Goal: Check status: Check status

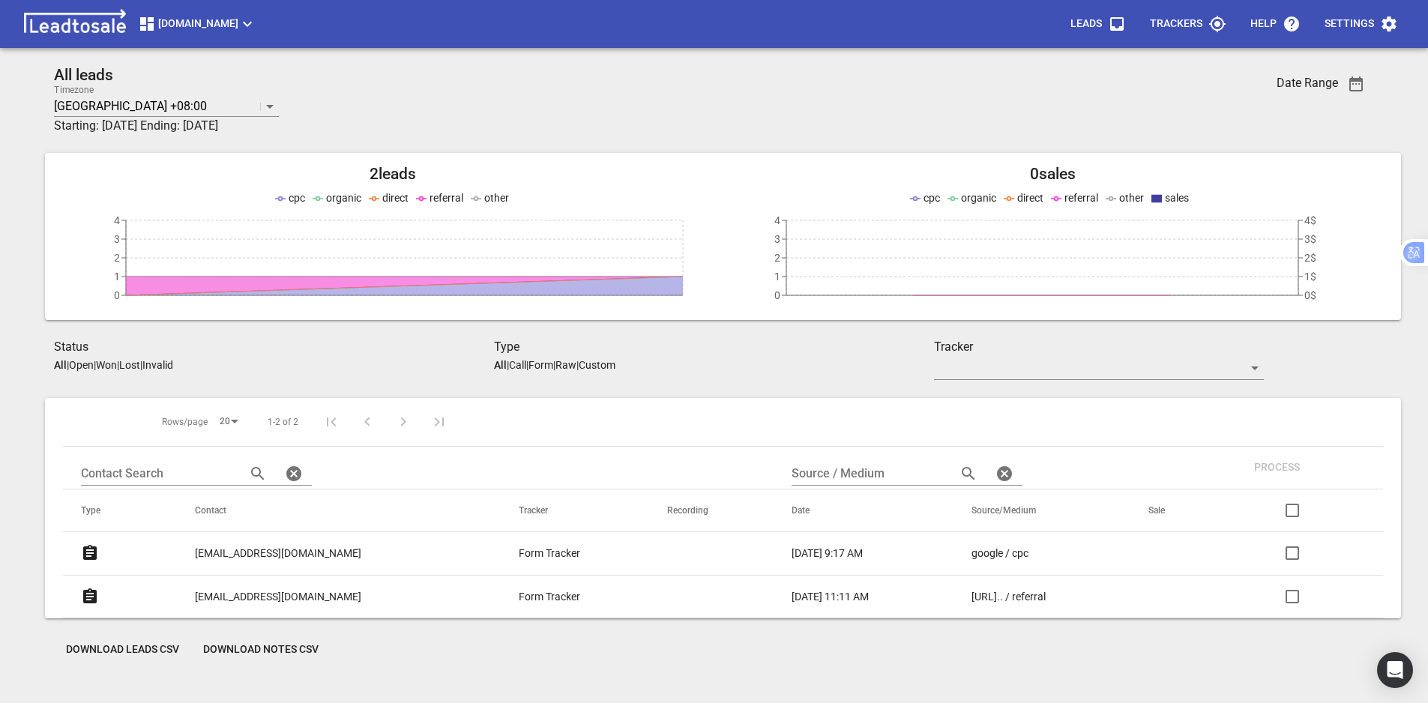
click at [240, 23] on span "[DOMAIN_NAME]" at bounding box center [197, 24] width 118 height 18
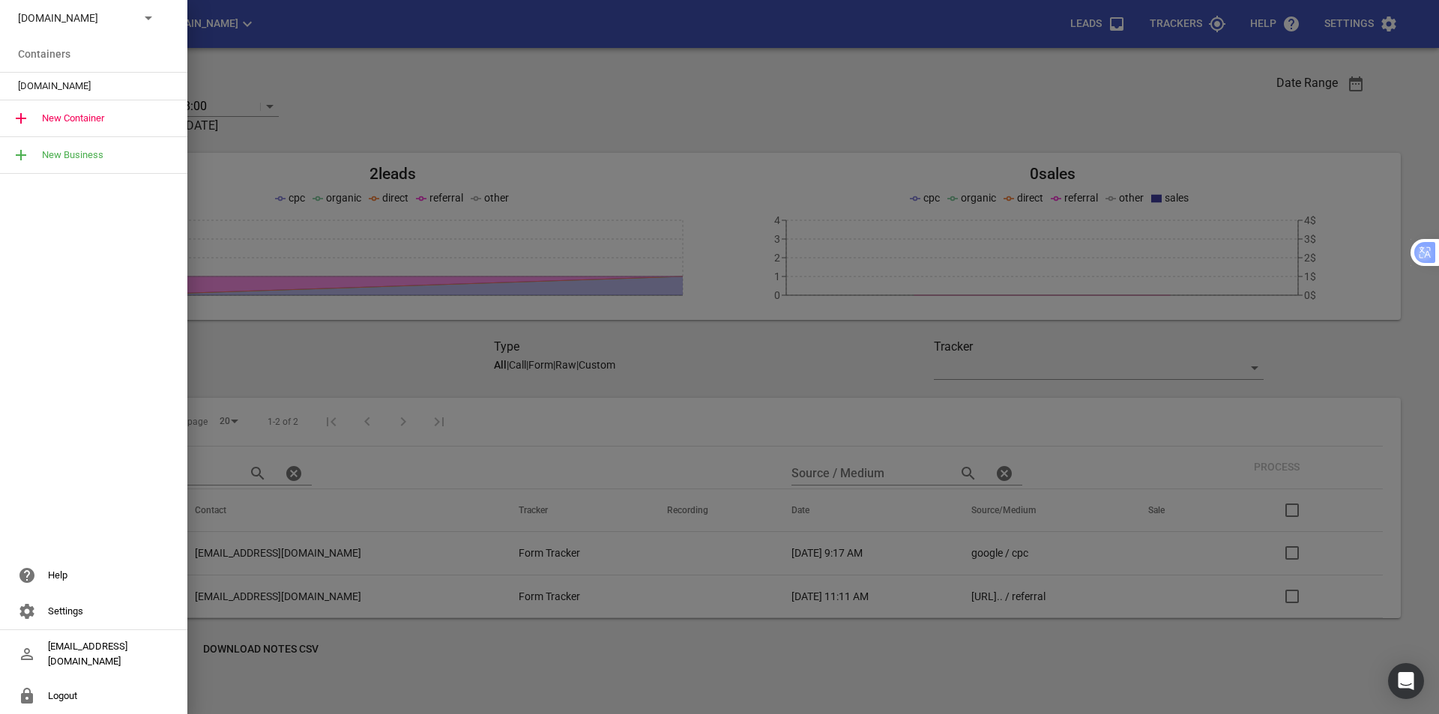
click at [107, 21] on p "[DOMAIN_NAME]" at bounding box center [72, 18] width 109 height 16
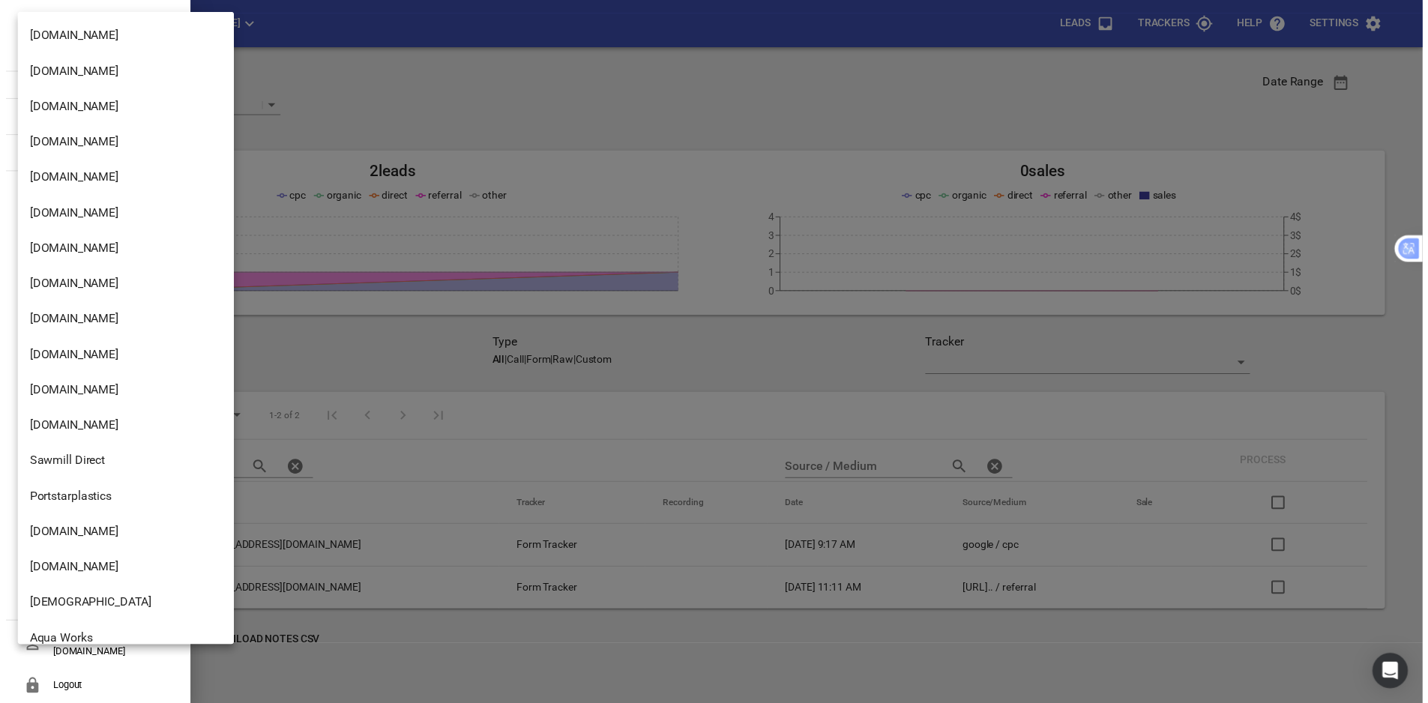
scroll to position [2068, 0]
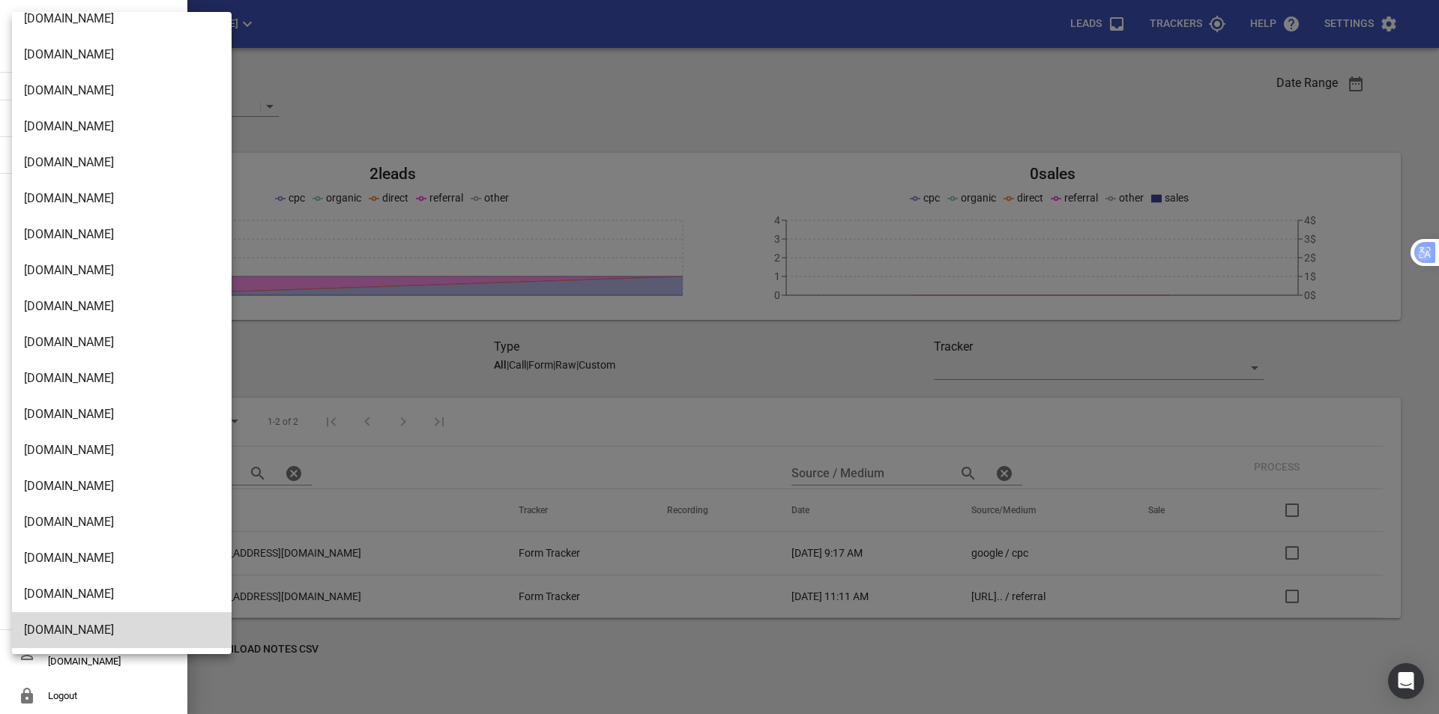
click at [88, 170] on li "[DOMAIN_NAME]" at bounding box center [127, 163] width 231 height 36
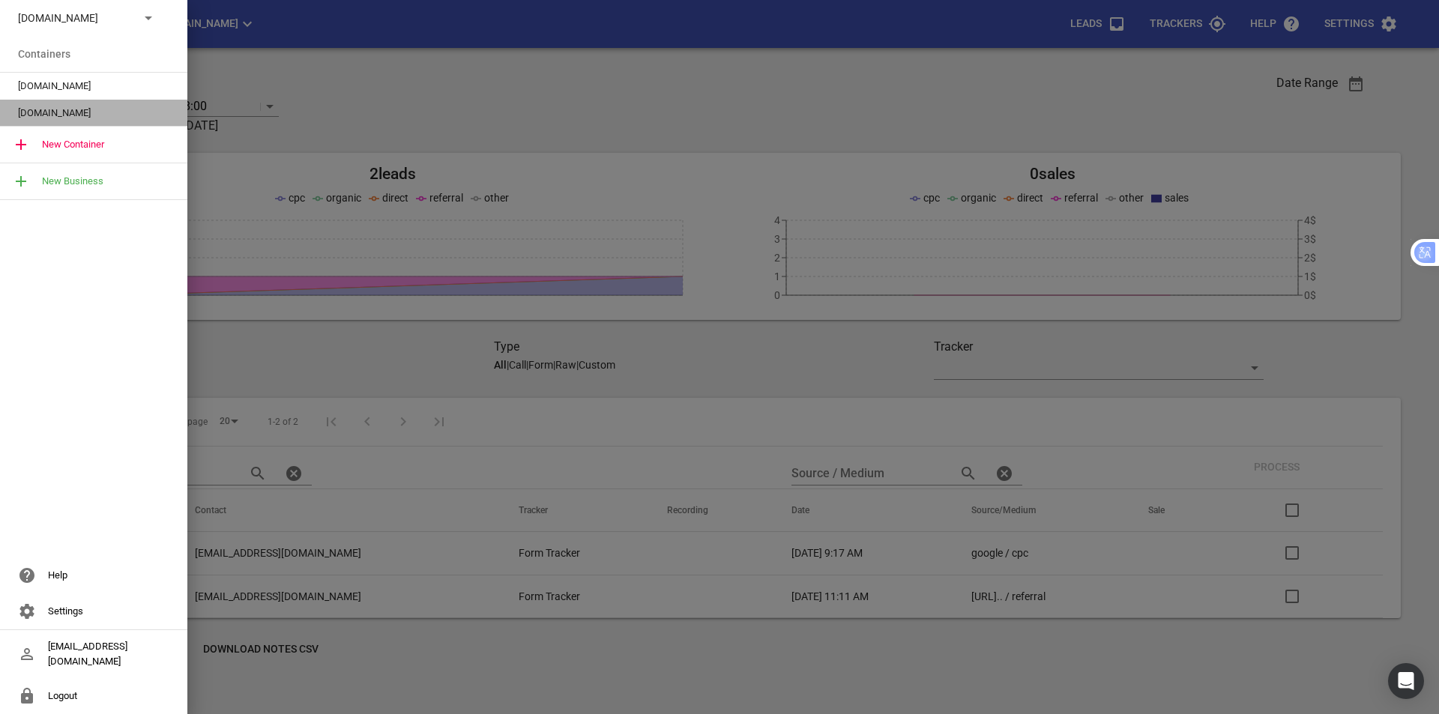
click at [88, 114] on span "[DOMAIN_NAME]" at bounding box center [87, 113] width 139 height 15
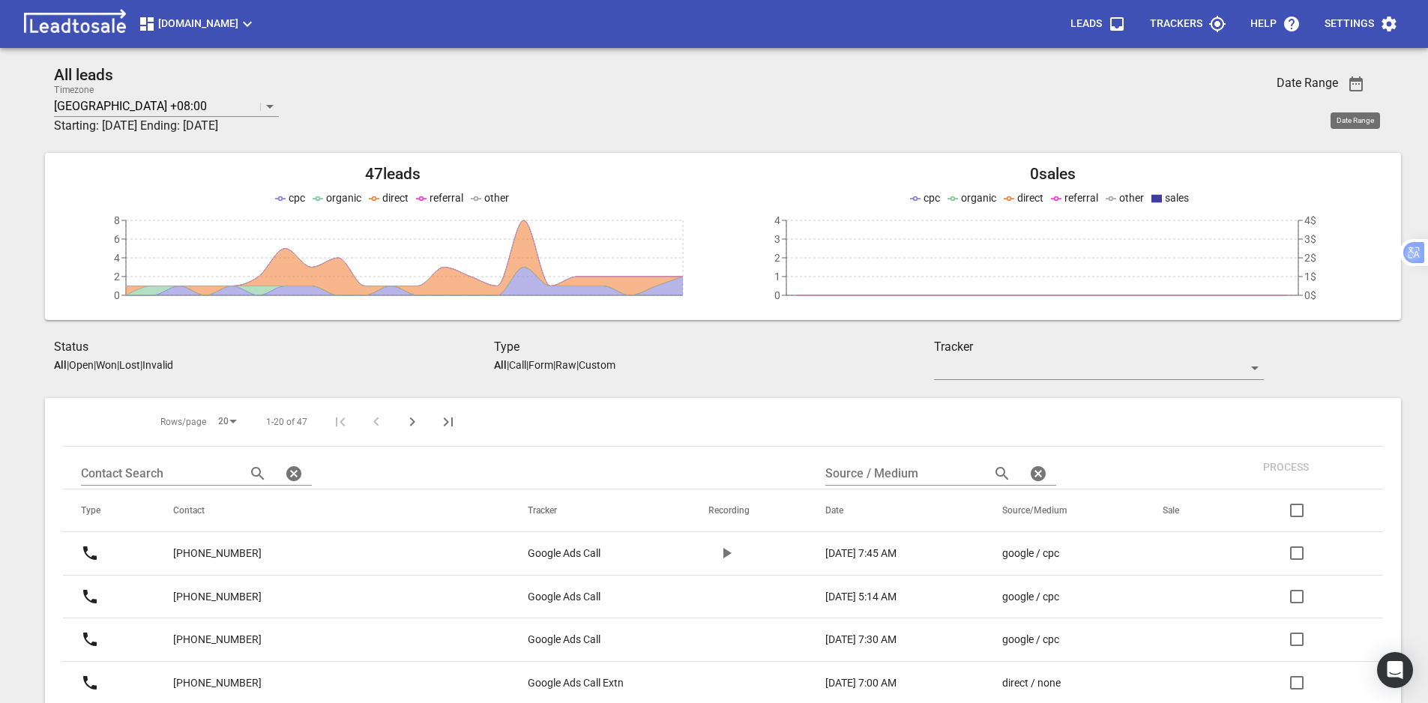
click at [1348, 85] on icon "button" at bounding box center [1356, 84] width 18 height 18
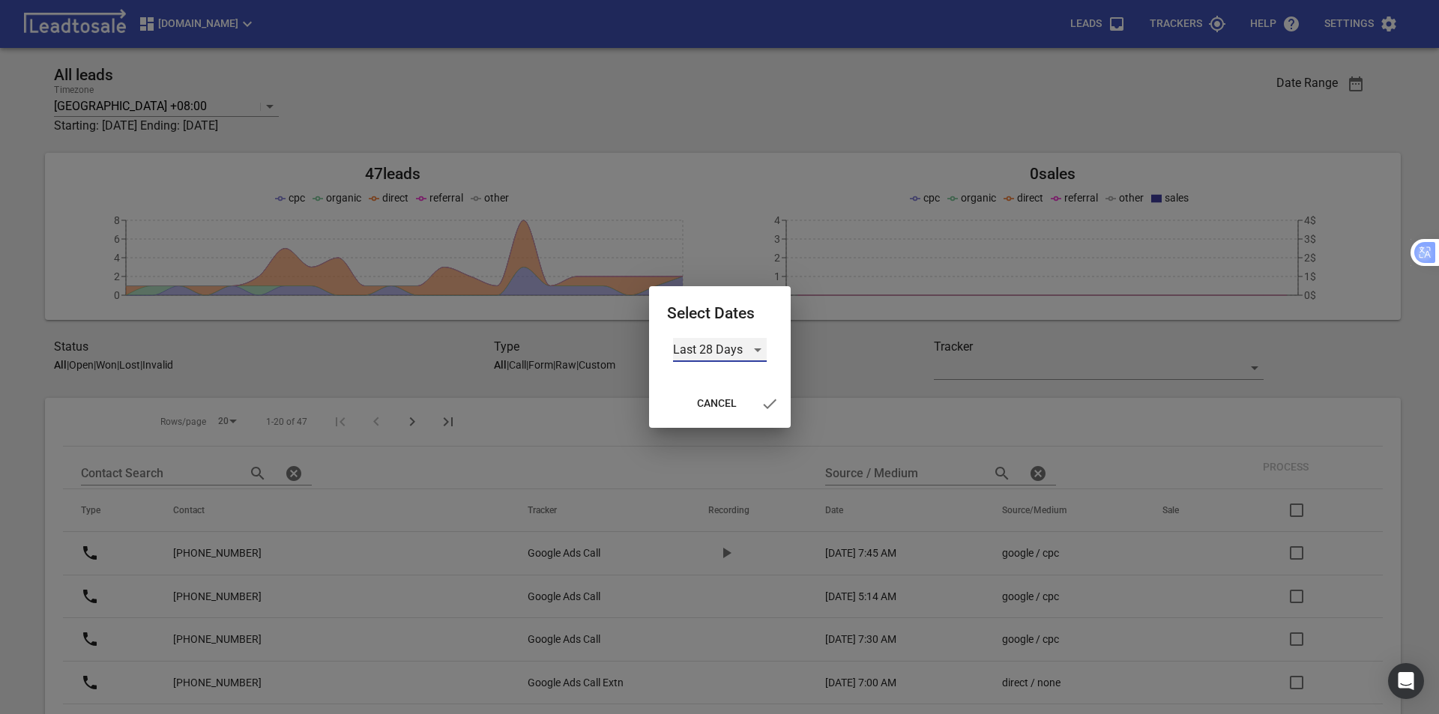
click at [755, 353] on div "Last 28 Days" at bounding box center [720, 350] width 94 height 24
click at [717, 455] on li "Custom" at bounding box center [720, 458] width 94 height 36
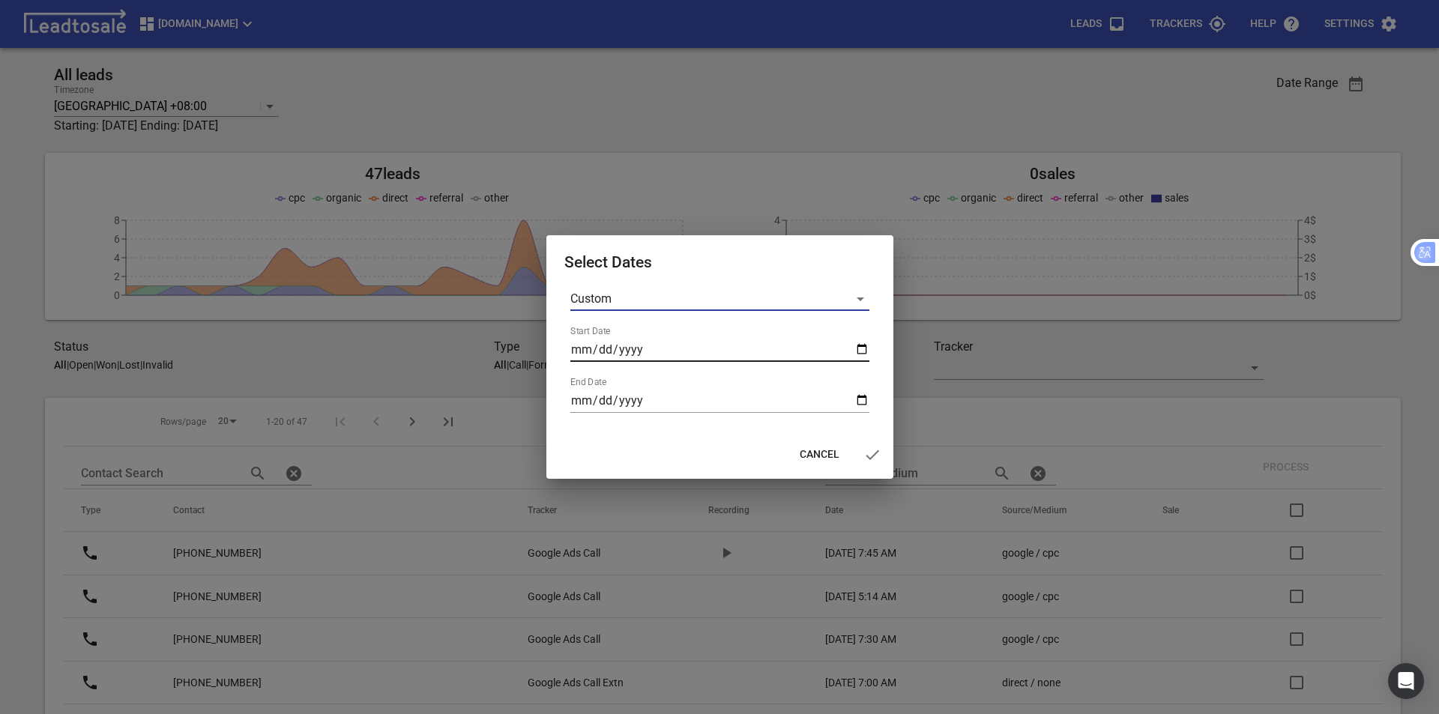
click at [866, 349] on input "Start Date" at bounding box center [720, 350] width 299 height 24
type input "[DATE]"
click at [860, 402] on input "End Date" at bounding box center [720, 401] width 299 height 24
type input "[DATE]"
click at [875, 454] on icon "button" at bounding box center [872, 455] width 13 height 10
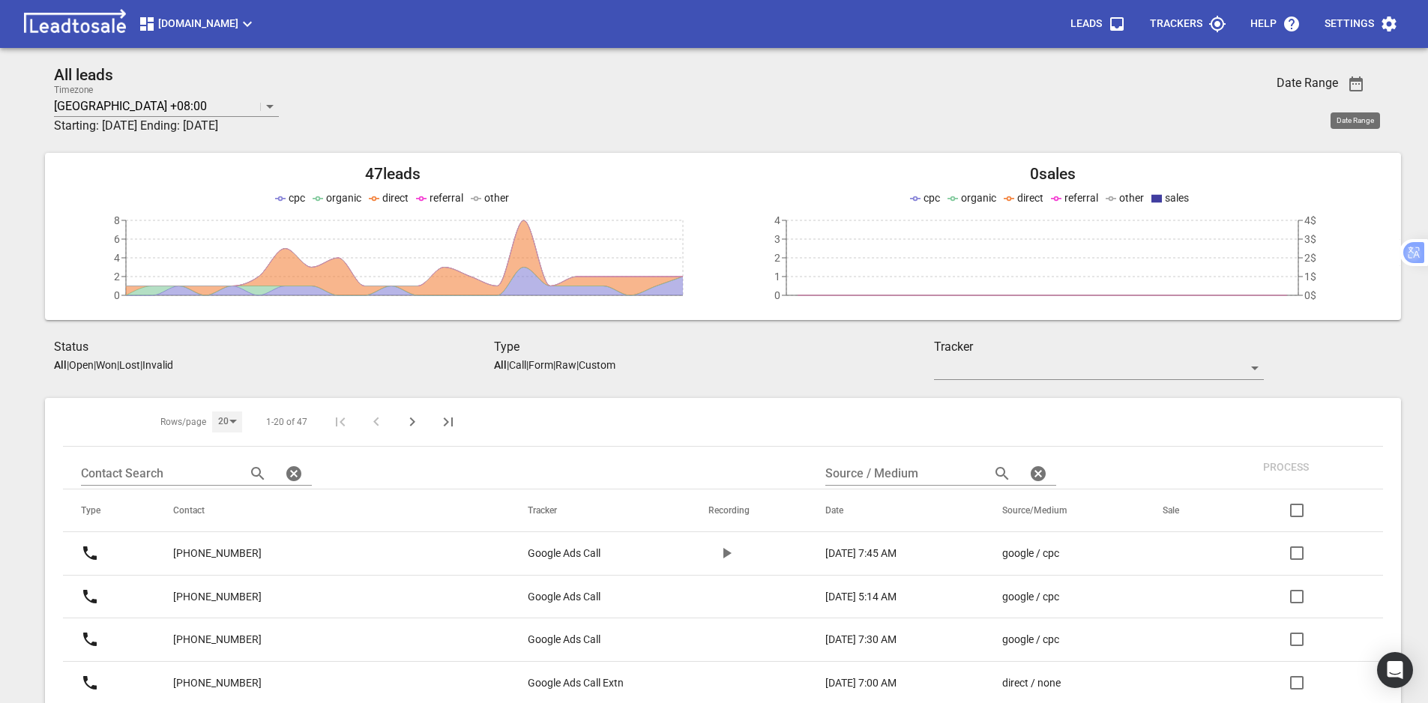
click at [226, 421] on div "20" at bounding box center [227, 422] width 30 height 20
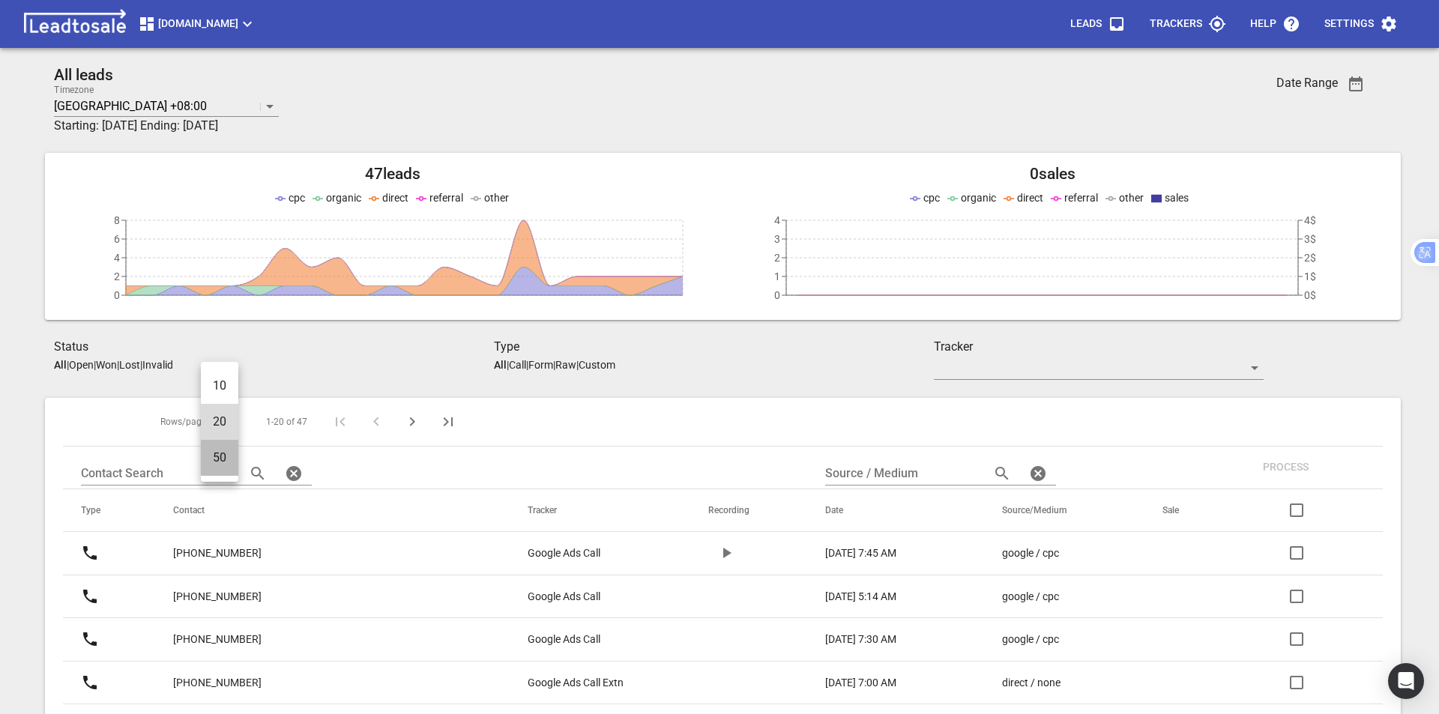
click at [219, 464] on li "50" at bounding box center [219, 458] width 37 height 36
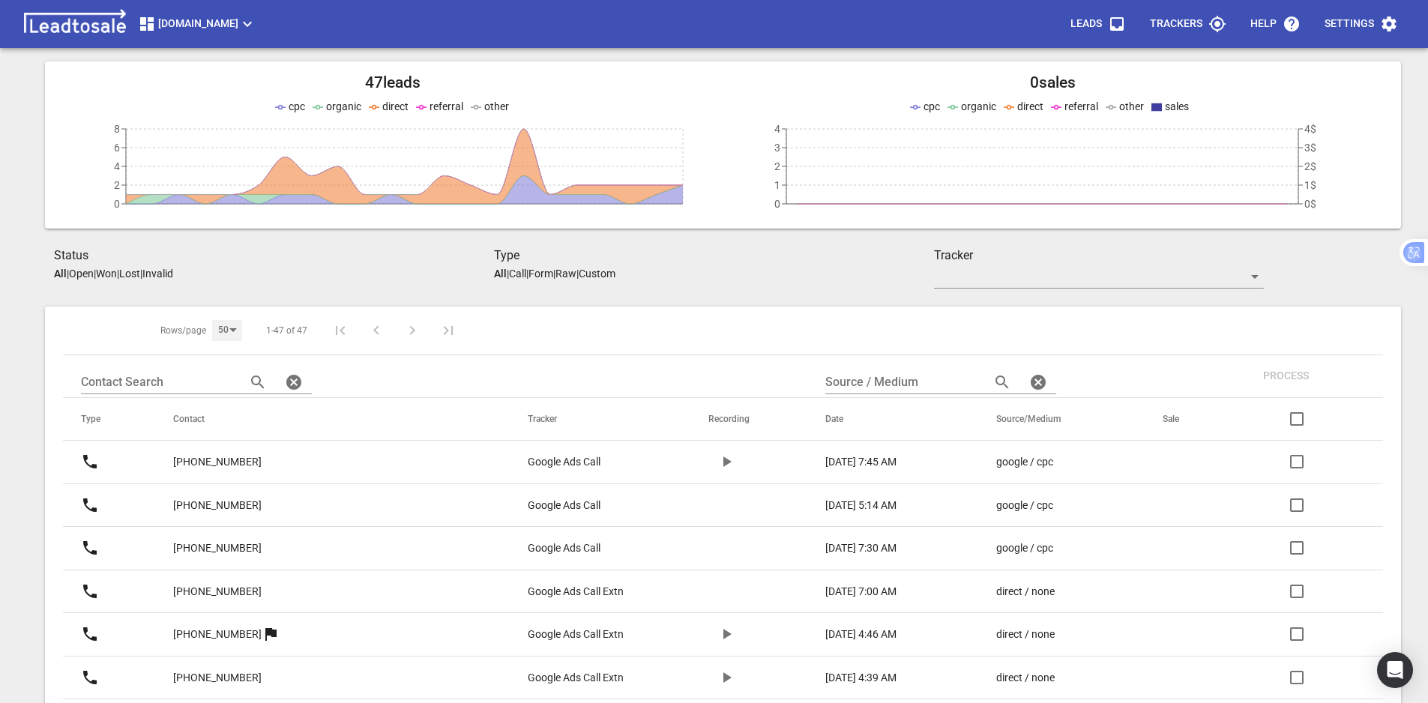
scroll to position [83, 0]
